Goal: Task Accomplishment & Management: Use online tool/utility

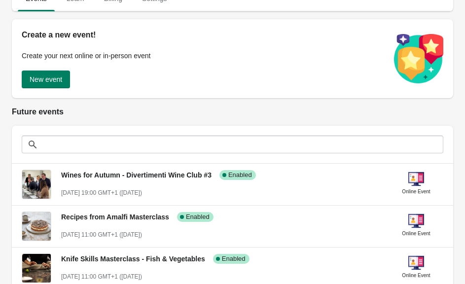
scroll to position [130, 0]
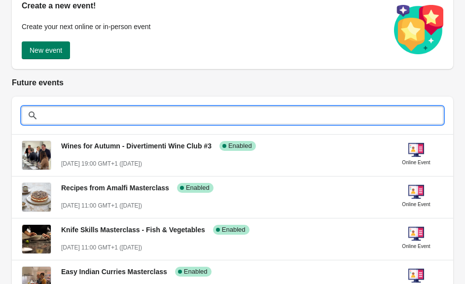
click at [237, 118] on input "text" at bounding box center [242, 116] width 402 height 18
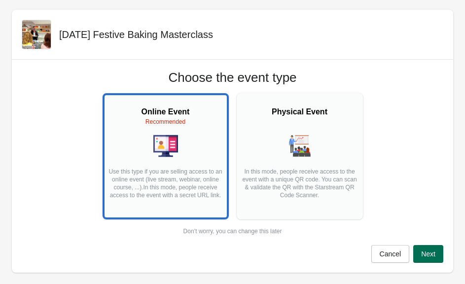
click at [430, 257] on span "Next" at bounding box center [428, 254] width 14 height 8
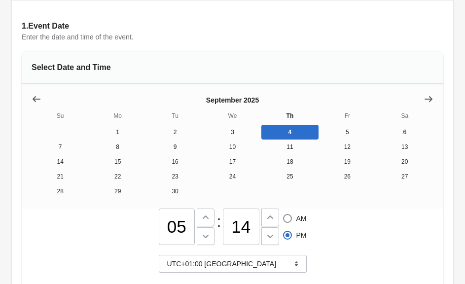
scroll to position [87, 0]
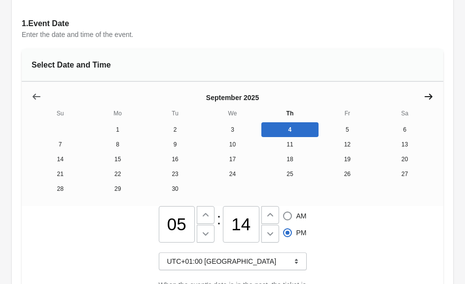
click at [427, 98] on icon "Show next month, October 2025" at bounding box center [429, 97] width 10 height 10
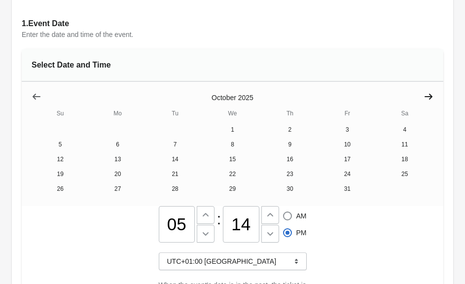
click at [427, 98] on icon "Show next month, November 2025" at bounding box center [429, 97] width 10 height 10
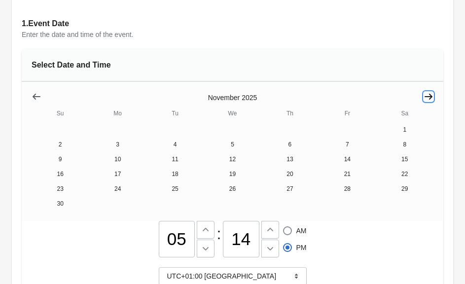
click at [427, 98] on icon "Show next month, December 2025" at bounding box center [429, 97] width 10 height 10
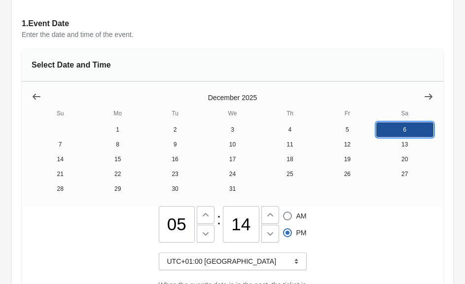
click at [398, 131] on button "6" at bounding box center [404, 129] width 57 height 15
click at [173, 232] on input "05" at bounding box center [177, 224] width 36 height 36
click at [174, 232] on input "05" at bounding box center [177, 224] width 36 height 36
type input "1"
type input "11"
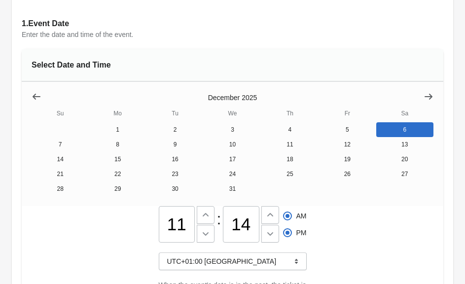
radio input "true"
radio input "false"
click at [239, 221] on input "14" at bounding box center [241, 224] width 36 height 36
type input "00"
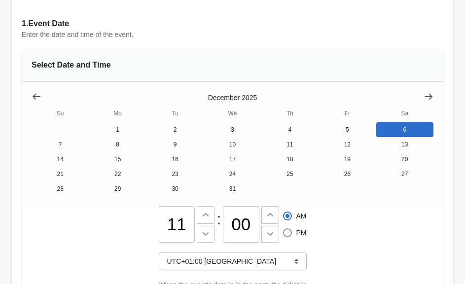
click at [326, 231] on div "11 : 00 AM PM UTC+01:00 [GEOGRAPHIC_DATA] When the event's date is in the past,…" at bounding box center [233, 260] width 422 height 109
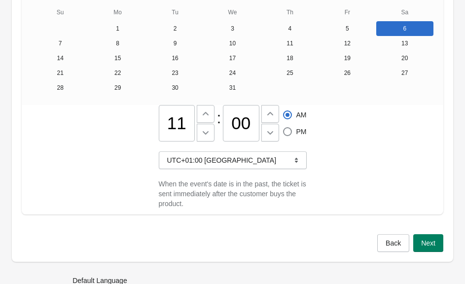
click at [421, 244] on span "Next" at bounding box center [428, 243] width 14 height 8
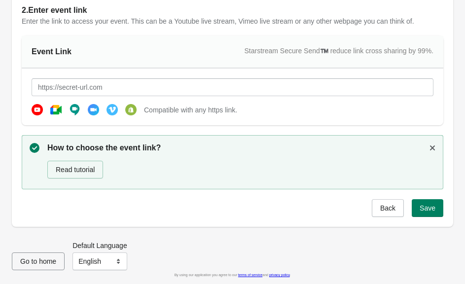
scroll to position [91, 0]
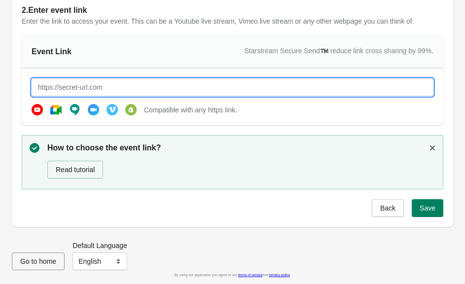
click at [207, 91] on input "text" at bounding box center [233, 87] width 402 height 18
type input "[URL][DOMAIN_NAME]"
click at [432, 215] on button "Save" at bounding box center [428, 208] width 32 height 18
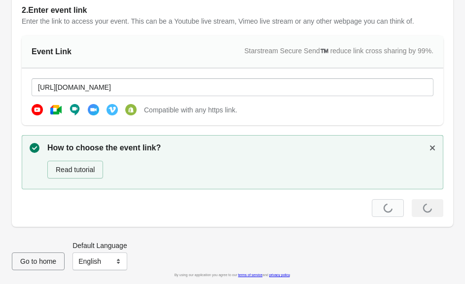
scroll to position [0, 0]
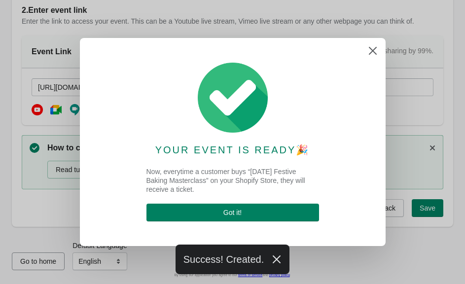
click at [254, 230] on div "YOUR EVENT IS READY 🎉 Now, everytime a customer buys “[DATE] Festive Baking Mas…" at bounding box center [233, 142] width 286 height 188
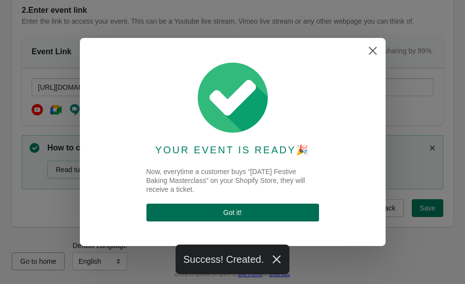
click at [254, 218] on button "Got it !" at bounding box center [232, 213] width 173 height 18
select select "US"
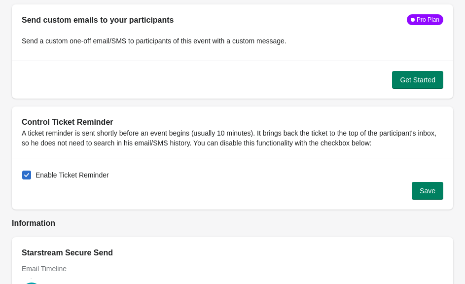
scroll to position [994, 0]
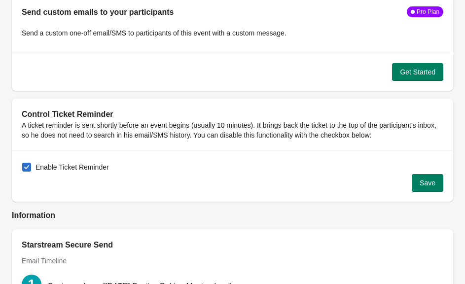
click at [49, 167] on span "Enable Ticket Reminder" at bounding box center [72, 167] width 73 height 10
click at [23, 163] on input "Enable Ticket Reminder" at bounding box center [22, 163] width 0 height 0
checkbox input "false"
click at [426, 185] on span "Save" at bounding box center [428, 183] width 16 height 8
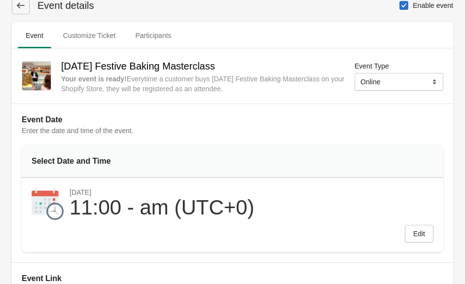
scroll to position [0, 0]
